Goal: Book appointment/travel/reservation

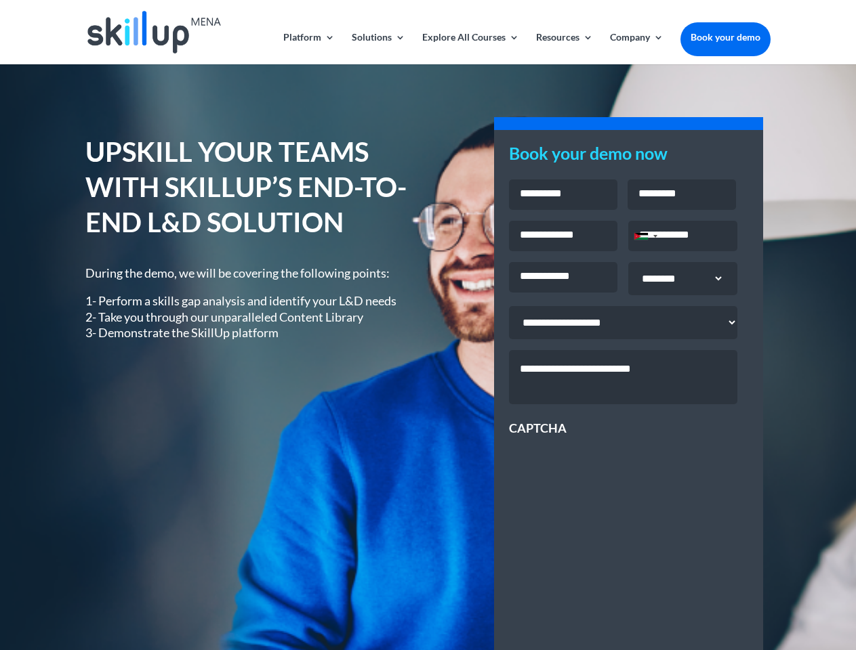
click at [427, 325] on div "UPSKILL YOUR TEAMS WITH SKILLUP’S END-TO-END L&D SOLUTION During the demo, we w…" at bounding box center [427, 488] width 684 height 744
click at [377, 48] on link "Solutions" at bounding box center [379, 49] width 54 height 32
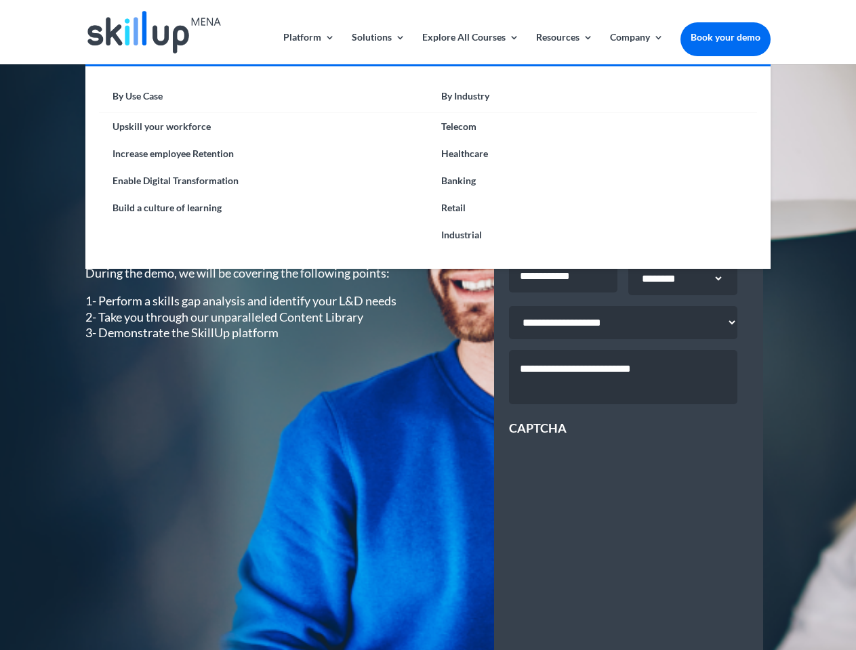
click at [469, 48] on link "Explore All Courses" at bounding box center [470, 49] width 97 height 32
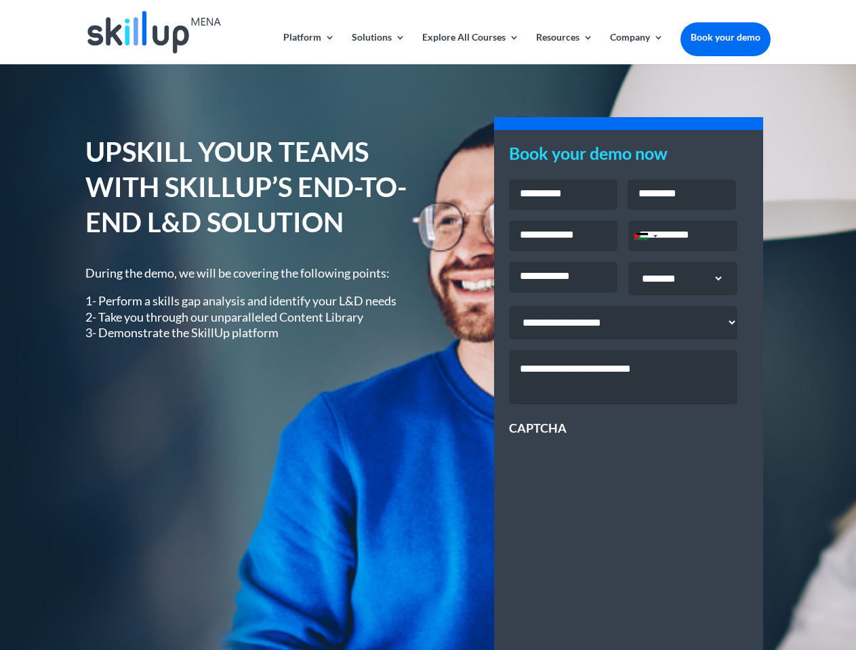
click at [563, 48] on link "Resources" at bounding box center [564, 49] width 57 height 32
click at [636, 48] on link "Company" at bounding box center [637, 49] width 54 height 32
click at [645, 238] on div "Jordan +962" at bounding box center [641, 236] width 14 height 7
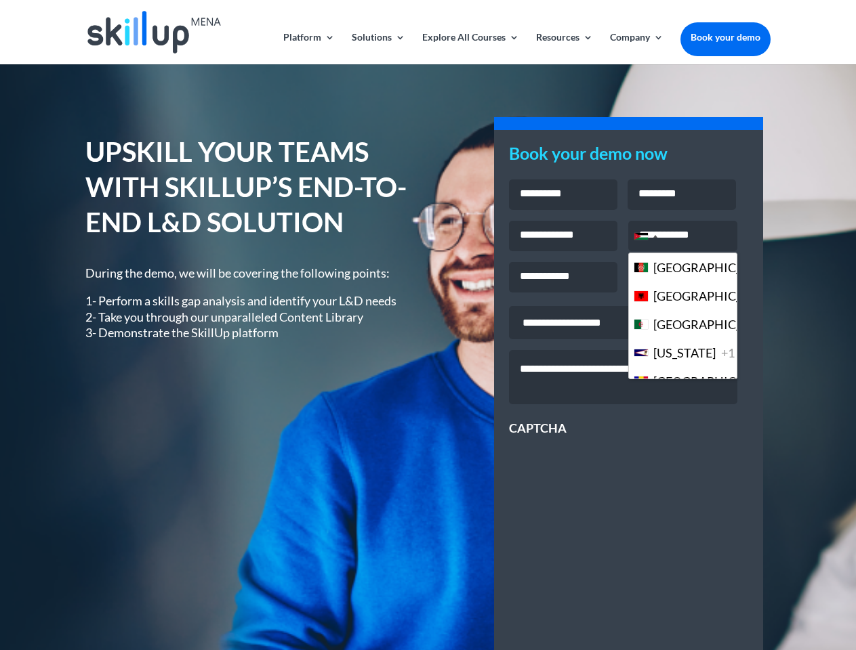
scroll to position [3697, 0]
